Goal: Information Seeking & Learning: Understand process/instructions

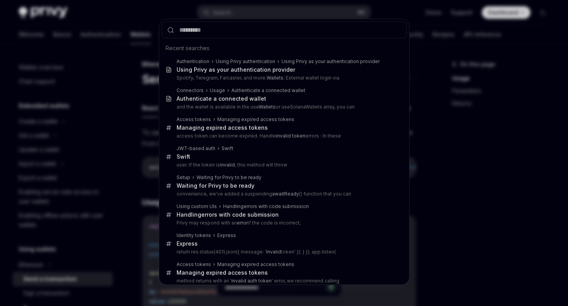
type textarea "*"
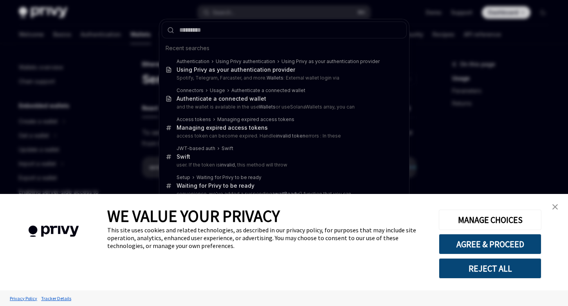
type input "**********"
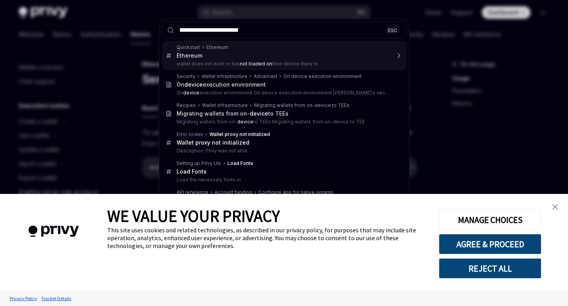
click at [350, 31] on input "**********" at bounding box center [284, 30] width 245 height 17
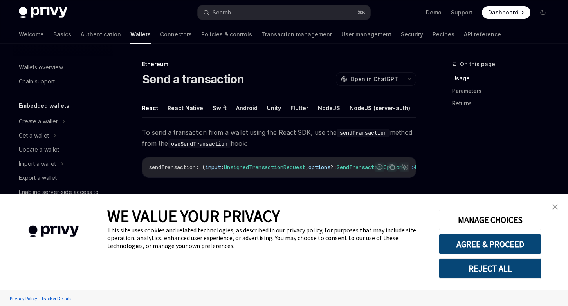
type textarea "*"
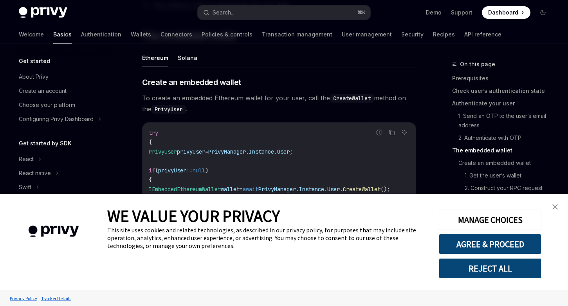
click at [555, 206] on img "close banner" at bounding box center [554, 206] width 5 height 5
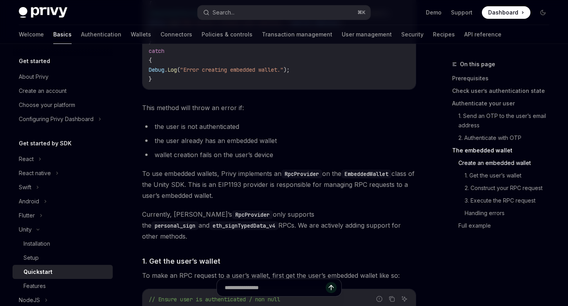
scroll to position [1036, 0]
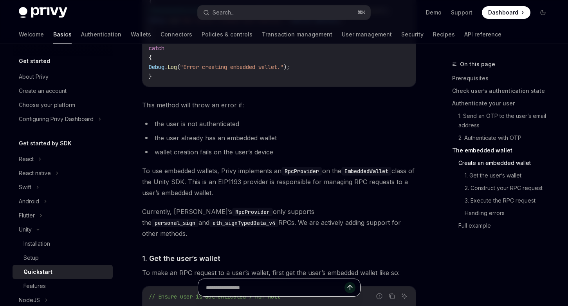
click at [283, 287] on input "text" at bounding box center [275, 287] width 139 height 17
click at [283, 286] on input "text" at bounding box center [275, 287] width 139 height 17
paste input "**********"
click at [253, 287] on input "**********" at bounding box center [275, 287] width 139 height 17
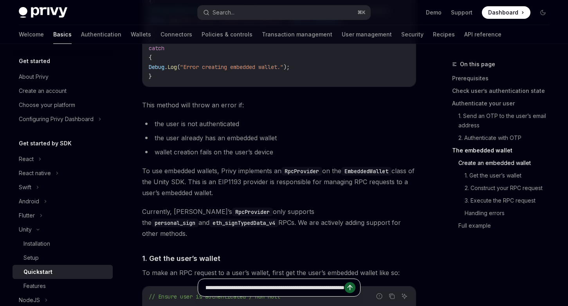
click at [253, 287] on input "**********" at bounding box center [275, 287] width 139 height 17
type input "**********"
type textarea "*"
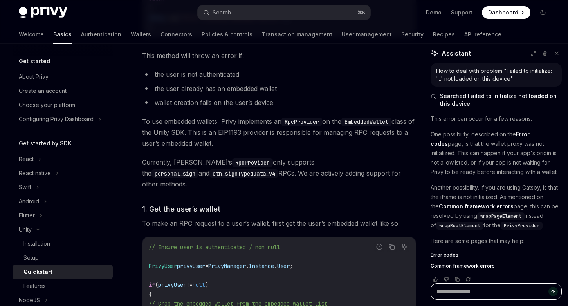
scroll to position [9, 0]
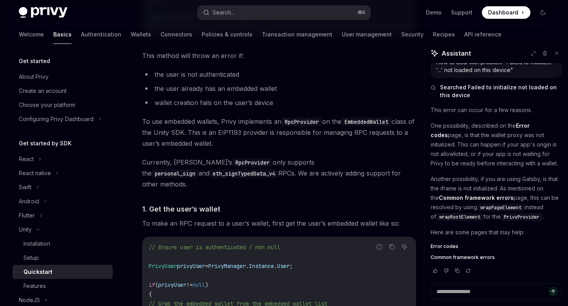
click at [451, 134] on p "One possibility, described on the Error codes page, is that the wallet proxy wa…" at bounding box center [496, 144] width 131 height 47
click at [457, 134] on p "One possibility, described on the Error codes page, is that the wallet proxy wa…" at bounding box center [496, 144] width 131 height 47
click at [472, 134] on p "One possibility, described on the Error codes page, is that the wallet proxy wa…" at bounding box center [496, 144] width 131 height 47
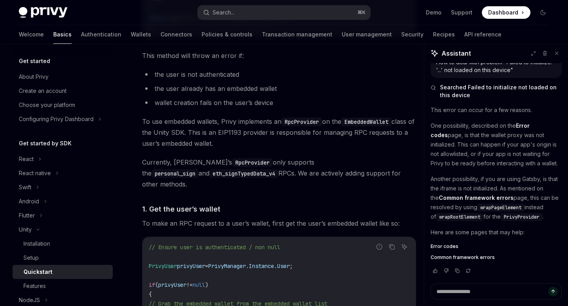
click at [485, 134] on p "One possibility, described on the Error codes page, is that the wallet proxy wa…" at bounding box center [496, 144] width 131 height 47
click at [516, 145] on p "One possibility, described on the Error codes page, is that the wallet proxy wa…" at bounding box center [496, 144] width 131 height 47
click at [538, 142] on p "One possibility, described on the Error codes page, is that the wallet proxy wa…" at bounding box center [496, 144] width 131 height 47
click at [434, 144] on p "One possibility, described on the Error codes page, is that the wallet proxy wa…" at bounding box center [496, 144] width 131 height 47
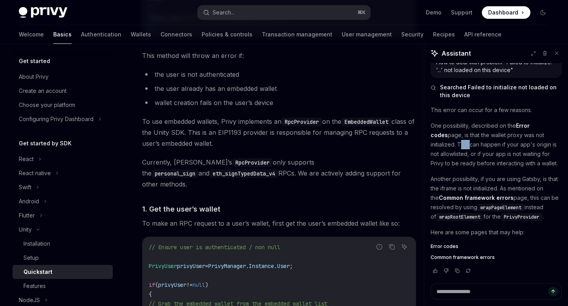
click at [445, 144] on p "One possibility, described on the Error codes page, is that the wallet proxy wa…" at bounding box center [496, 144] width 131 height 47
click at [467, 145] on p "One possibility, described on the Error codes page, is that the wallet proxy wa…" at bounding box center [496, 144] width 131 height 47
click at [487, 145] on p "One possibility, described on the Error codes page, is that the wallet proxy wa…" at bounding box center [496, 144] width 131 height 47
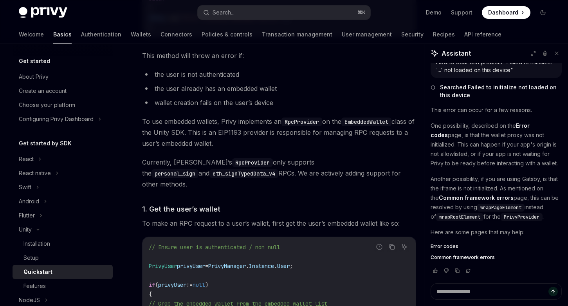
click at [487, 145] on p "One possibility, described on the Error codes page, is that the wallet proxy wa…" at bounding box center [496, 144] width 131 height 47
click at [510, 144] on p "One possibility, described on the Error codes page, is that the wallet proxy wa…" at bounding box center [496, 144] width 131 height 47
click at [525, 144] on p "One possibility, described on the Error codes page, is that the wallet proxy wa…" at bounding box center [496, 144] width 131 height 47
click at [447, 153] on p "One possibility, described on the Error codes page, is that the wallet proxy wa…" at bounding box center [496, 144] width 131 height 47
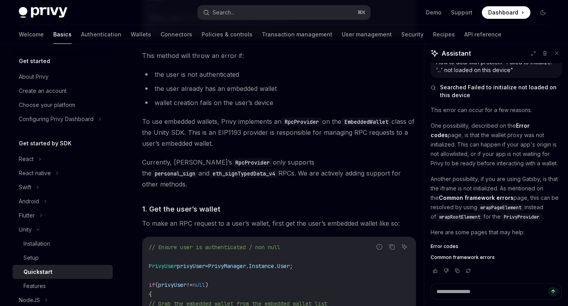
click at [447, 153] on p "One possibility, described on the Error codes page, is that the wallet proxy wa…" at bounding box center [496, 144] width 131 height 47
click at [476, 153] on p "One possibility, described on the Error codes page, is that the wallet proxy wa…" at bounding box center [496, 144] width 131 height 47
click at [505, 153] on p "One possibility, described on the Error codes page, is that the wallet proxy wa…" at bounding box center [496, 144] width 131 height 47
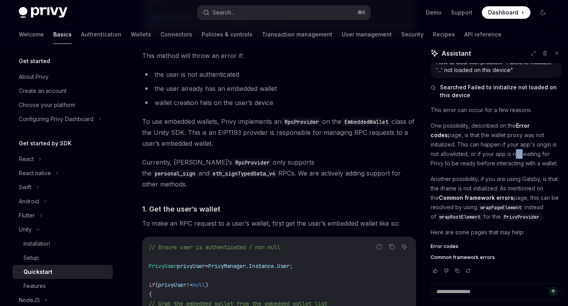
click at [527, 154] on p "One possibility, described on the Error codes page, is that the wallet proxy wa…" at bounding box center [496, 144] width 131 height 47
click at [540, 154] on p "One possibility, described on the Error codes page, is that the wallet proxy wa…" at bounding box center [496, 144] width 131 height 47
click at [552, 154] on p "One possibility, described on the Error codes page, is that the wallet proxy wa…" at bounding box center [496, 144] width 131 height 47
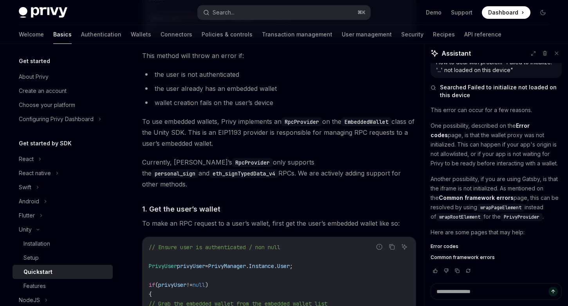
click at [552, 154] on p "One possibility, described on the Error codes page, is that the wallet proxy wa…" at bounding box center [496, 144] width 131 height 47
click at [464, 157] on p "One possibility, described on the Error codes page, is that the wallet proxy wa…" at bounding box center [496, 144] width 131 height 47
click at [463, 159] on p "One possibility, described on the Error codes page, is that the wallet proxy wa…" at bounding box center [496, 144] width 131 height 47
click at [485, 159] on p "One possibility, described on the Error codes page, is that the wallet proxy wa…" at bounding box center [496, 144] width 131 height 47
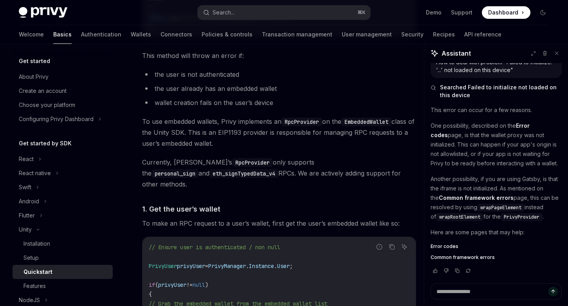
click at [485, 159] on p "One possibility, described on the Error codes page, is that the wallet proxy wa…" at bounding box center [496, 144] width 131 height 47
click at [521, 164] on p "One possibility, described on the Error codes page, is that the wallet proxy wa…" at bounding box center [496, 144] width 131 height 47
click at [504, 163] on p "One possibility, described on the Error codes page, is that the wallet proxy wa…" at bounding box center [496, 144] width 131 height 47
click at [521, 163] on p "One possibility, described on the Error codes page, is that the wallet proxy wa…" at bounding box center [496, 144] width 131 height 47
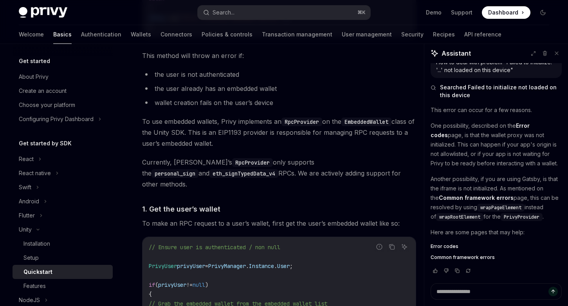
click at [521, 163] on p "One possibility, described on the Error codes page, is that the wallet proxy wa…" at bounding box center [496, 144] width 131 height 47
click at [533, 163] on p "One possibility, described on the Error codes page, is that the wallet proxy wa…" at bounding box center [496, 144] width 131 height 47
click at [512, 164] on p "One possibility, described on the Error codes page, is that the wallet proxy wa…" at bounding box center [496, 144] width 131 height 47
click at [441, 178] on p "Another possibility, if you are using Gatsby, is that the iframe is not initial…" at bounding box center [496, 197] width 131 height 47
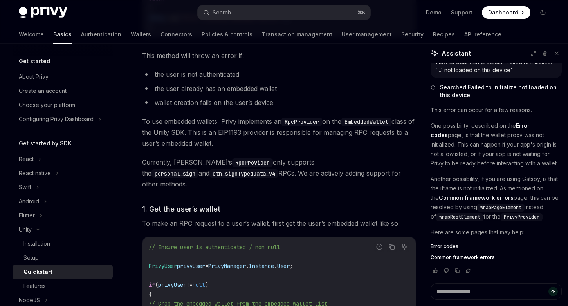
click at [441, 178] on p "Another possibility, if you are using Gatsby, is that the iframe is not initial…" at bounding box center [496, 197] width 131 height 47
click at [465, 178] on p "Another possibility, if you are using Gatsby, is that the iframe is not initial…" at bounding box center [496, 197] width 131 height 47
click at [485, 178] on p "Another possibility, if you are using Gatsby, is that the iframe is not initial…" at bounding box center [496, 197] width 131 height 47
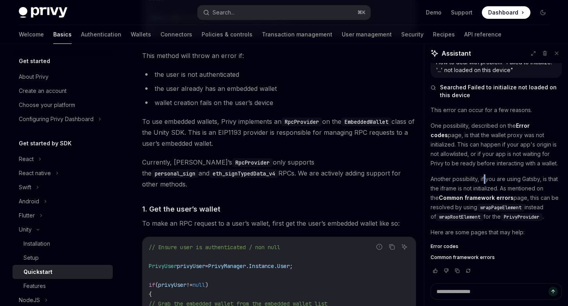
click at [509, 178] on p "Another possibility, if you are using Gatsby, is that the iframe is not initial…" at bounding box center [496, 197] width 131 height 47
click at [526, 178] on p "Another possibility, if you are using Gatsby, is that the iframe is not initial…" at bounding box center [496, 197] width 131 height 47
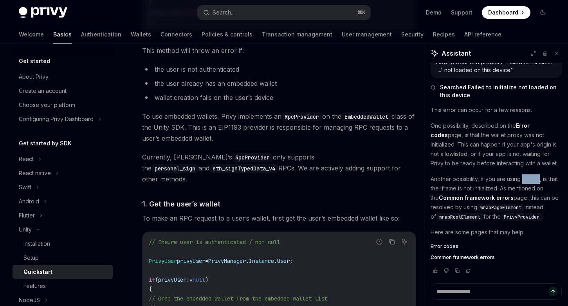
click at [529, 194] on p "Another possibility, if you are using Gatsby, is that the iframe is not initial…" at bounding box center [496, 197] width 131 height 47
click at [467, 257] on span "Common framework errors" at bounding box center [463, 257] width 64 height 6
type textarea "*"
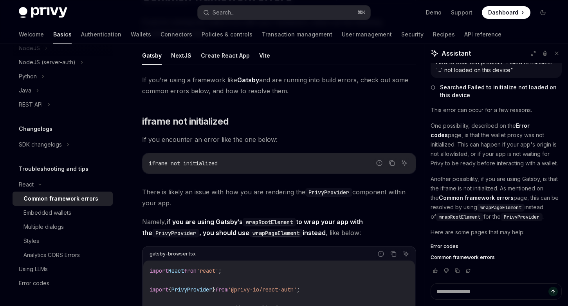
scroll to position [87, 0]
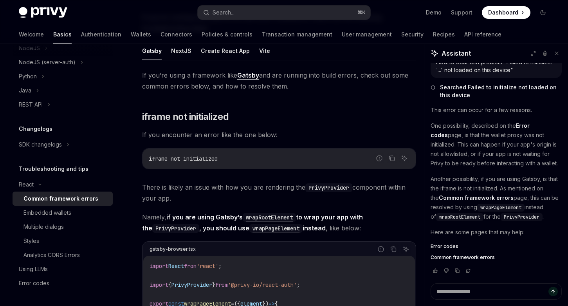
click at [350, 124] on div "If you’re using a framework like Gatsby and are running into build errors, chec…" at bounding box center [279, 247] width 274 height 355
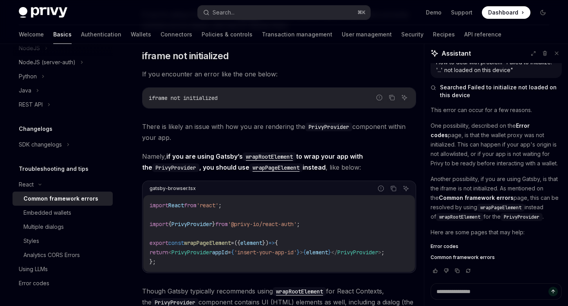
scroll to position [151, 0]
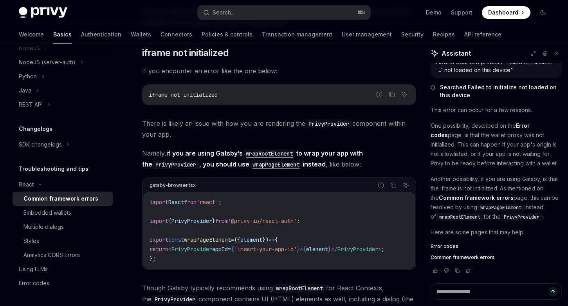
click at [332, 134] on span "There is likely an issue with how you are rendering the PrivyProvider component…" at bounding box center [279, 129] width 274 height 22
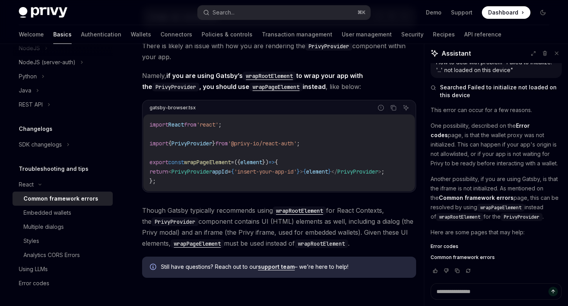
scroll to position [224, 0]
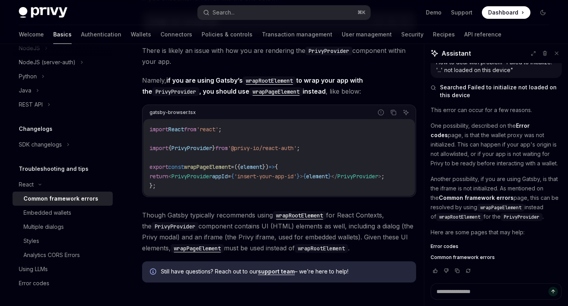
click at [379, 224] on span "Though Gatsby typically recommends using wrapRootElement for React Contexts, th…" at bounding box center [279, 231] width 274 height 44
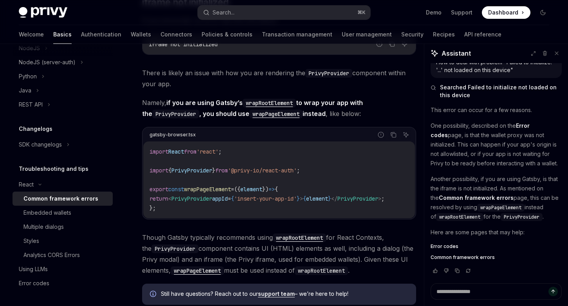
click at [215, 102] on strong "if you are using Gatsby’s wrapRootElement to wrap your app with the PrivyProvid…" at bounding box center [252, 108] width 221 height 19
click at [316, 94] on div "If you’re using a framework like Gatsby and are running into build errors, chec…" at bounding box center [279, 132] width 274 height 355
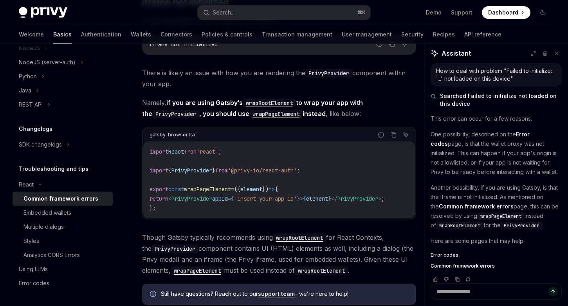
scroll to position [9, 0]
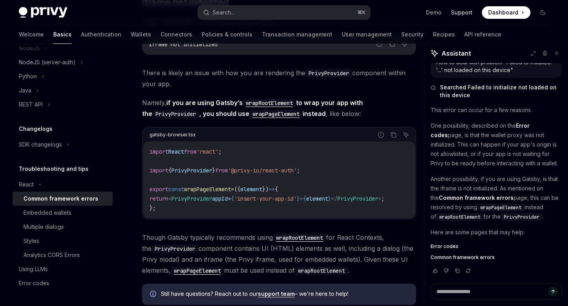
click at [464, 11] on link "Support" at bounding box center [462, 13] width 22 height 8
